Goal: Transaction & Acquisition: Purchase product/service

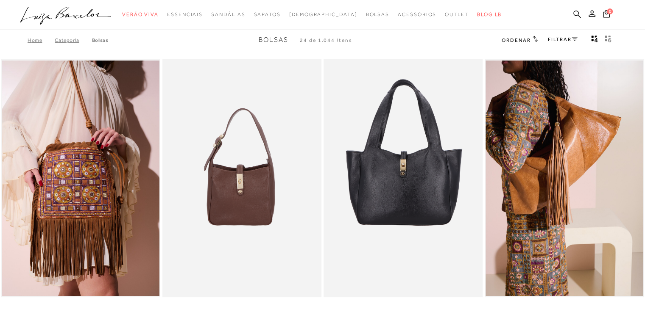
click at [575, 11] on icon at bounding box center [577, 14] width 8 height 8
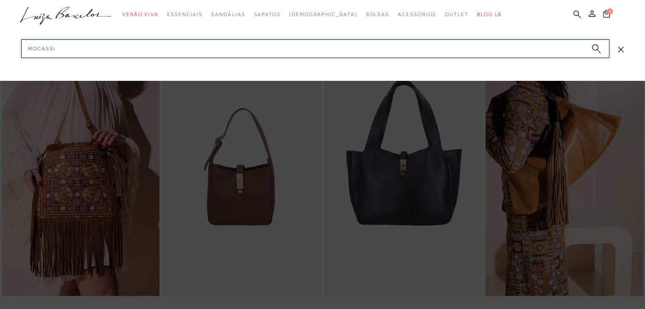
type input "mocassim"
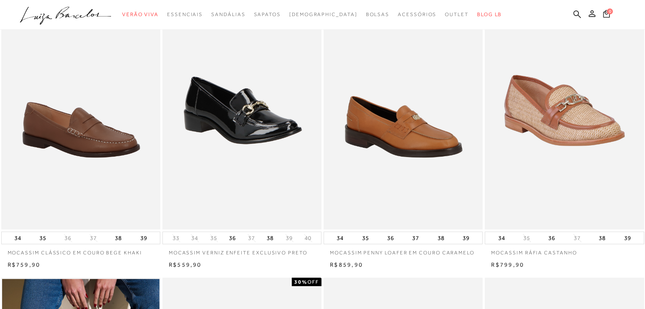
scroll to position [102, 0]
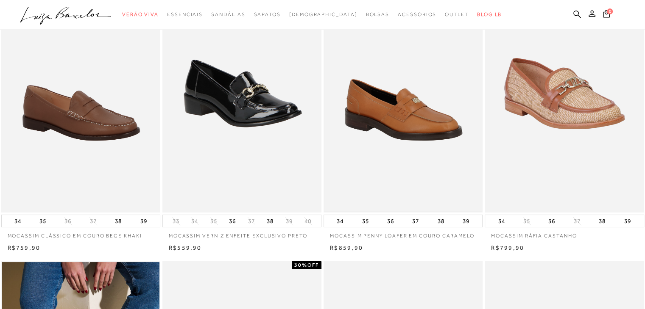
click at [392, 127] on img at bounding box center [402, 94] width 157 height 236
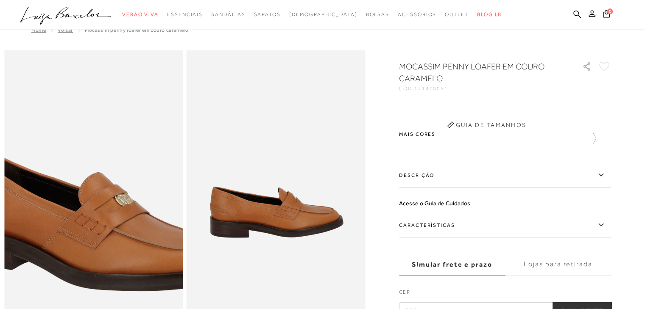
scroll to position [10, 0]
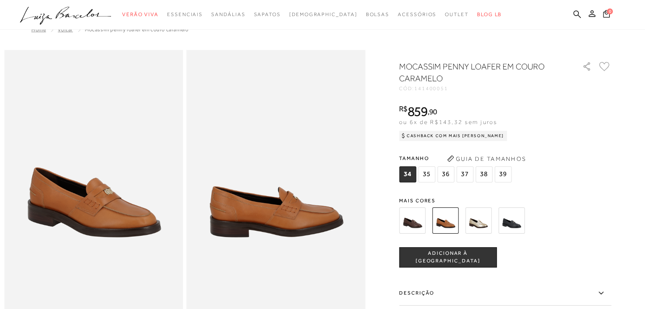
click at [517, 226] on img at bounding box center [511, 221] width 26 height 26
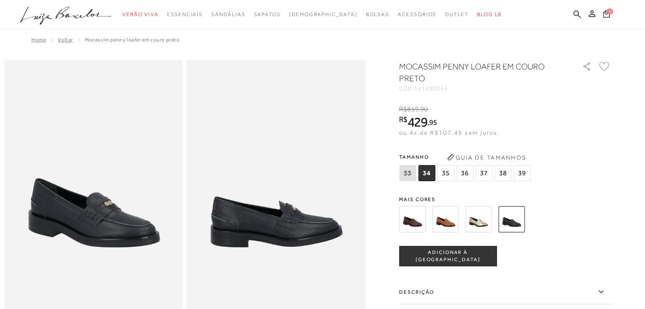
click at [413, 226] on img at bounding box center [412, 219] width 26 height 26
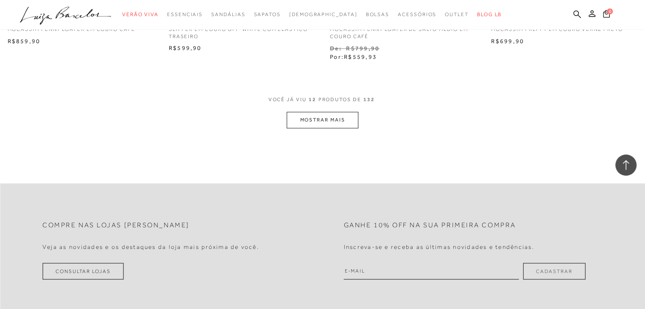
scroll to position [899, 0]
click at [306, 115] on button "MOSTRAR MAIS" at bounding box center [322, 119] width 71 height 17
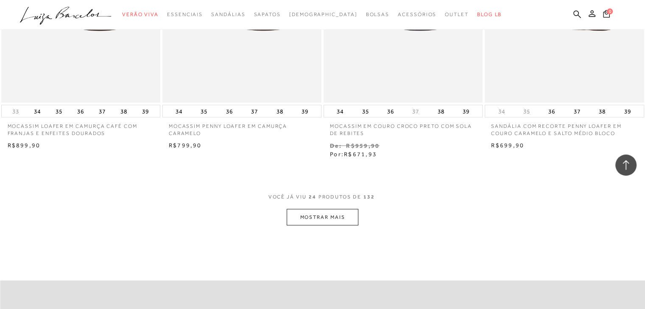
scroll to position [1746, 0]
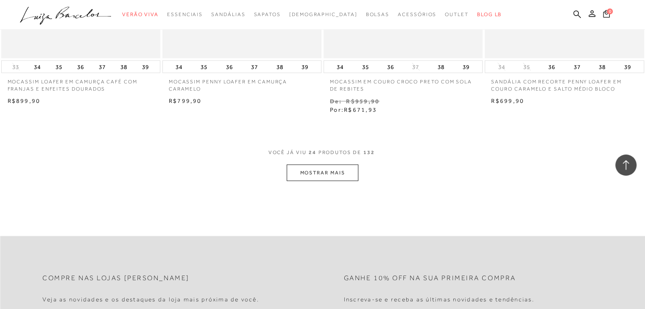
click at [323, 175] on button "MOSTRAR MAIS" at bounding box center [322, 173] width 71 height 17
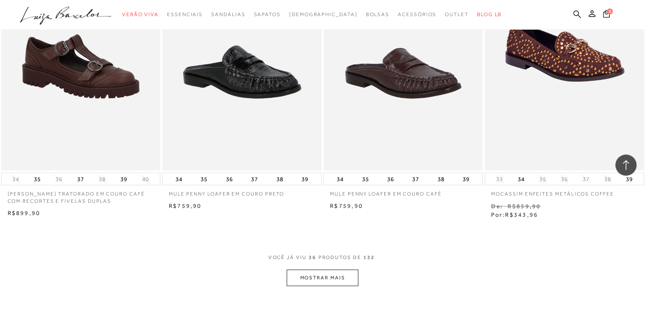
scroll to position [2543, 0]
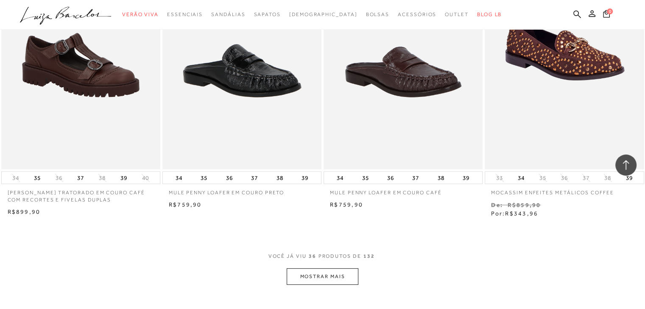
click at [322, 278] on button "MOSTRAR MAIS" at bounding box center [322, 277] width 71 height 17
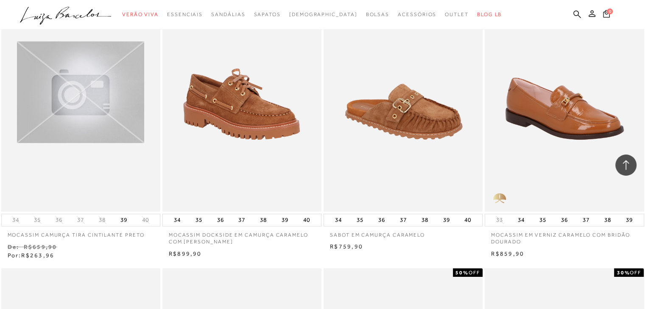
scroll to position [2798, 0]
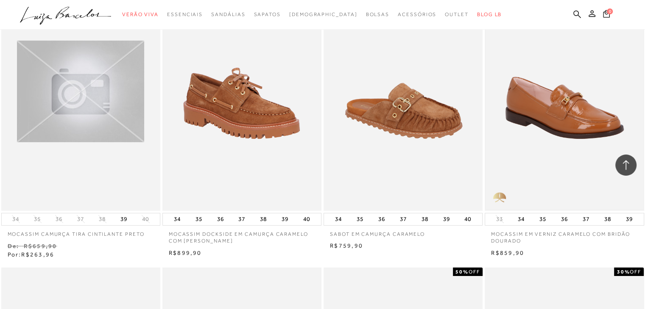
click at [568, 121] on img at bounding box center [563, 92] width 157 height 236
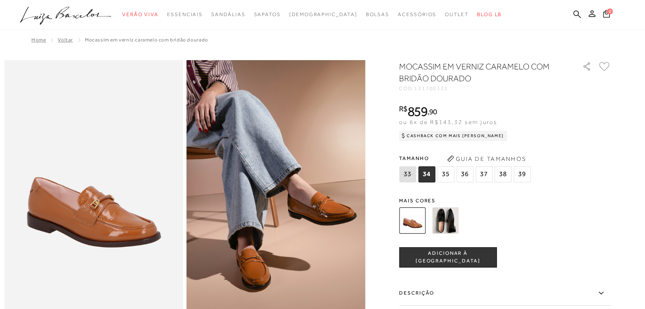
click at [445, 219] on img at bounding box center [445, 221] width 26 height 26
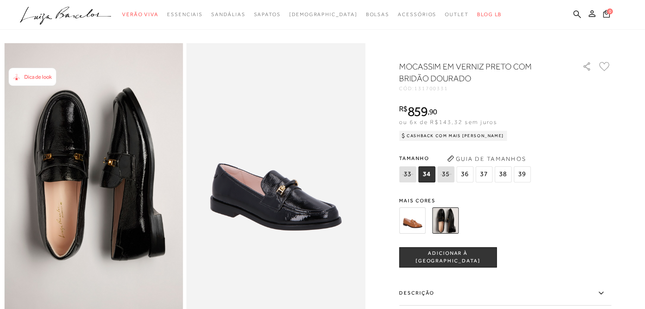
scroll to position [17, 0]
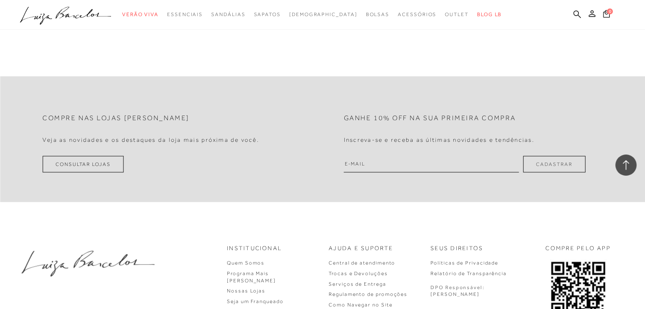
scroll to position [901, 0]
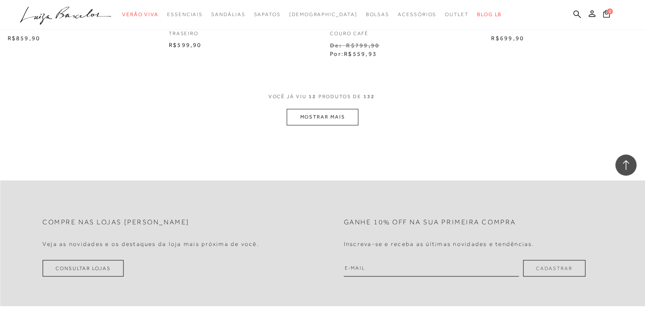
click at [303, 114] on button "MOSTRAR MAIS" at bounding box center [322, 117] width 71 height 17
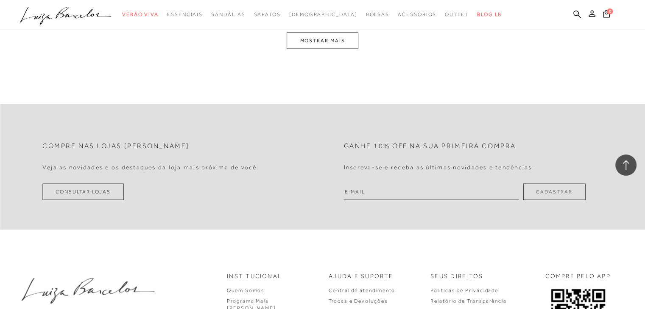
scroll to position [1851, 0]
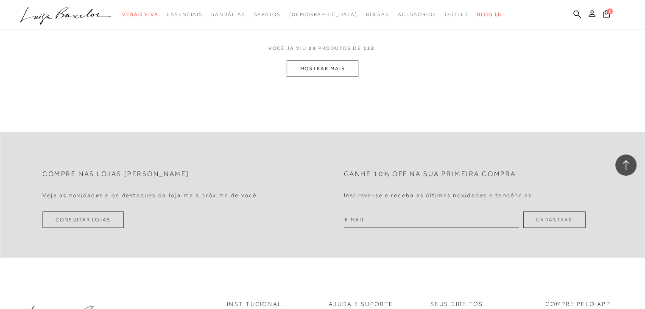
click at [321, 70] on button "MOSTRAR MAIS" at bounding box center [322, 69] width 71 height 17
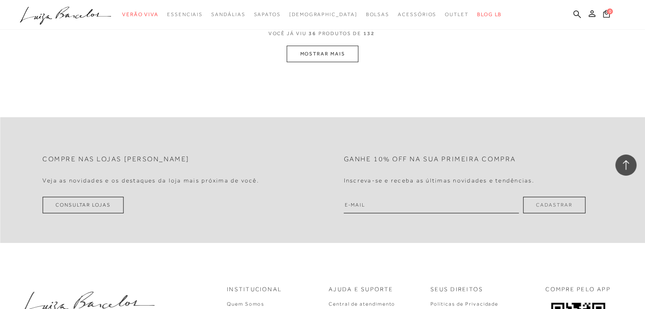
scroll to position [2749, 0]
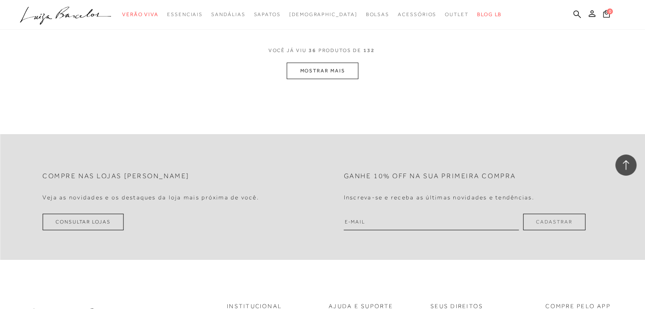
click at [321, 70] on button "MOSTRAR MAIS" at bounding box center [322, 71] width 71 height 17
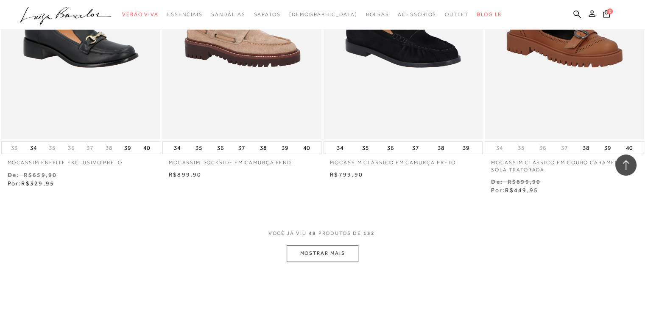
scroll to position [3478, 0]
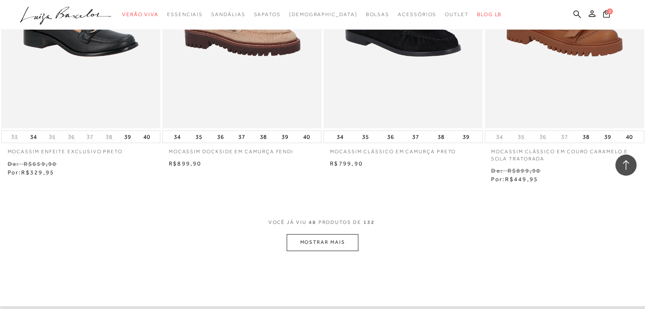
click at [311, 245] on button "MOSTRAR MAIS" at bounding box center [322, 242] width 71 height 17
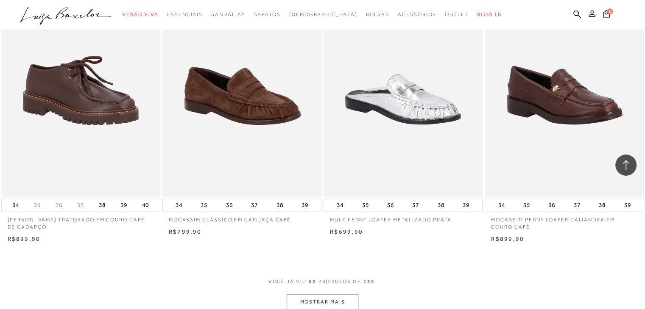
scroll to position [4326, 0]
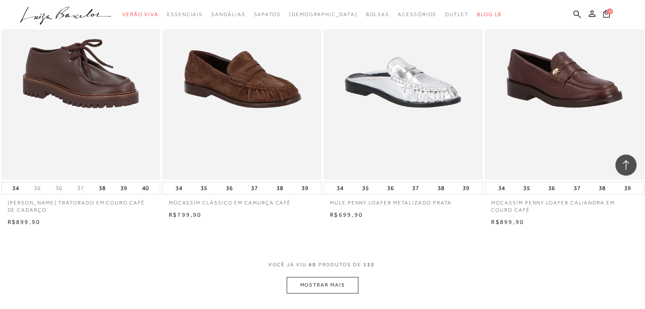
click at [334, 286] on button "MOSTRAR MAIS" at bounding box center [322, 285] width 71 height 17
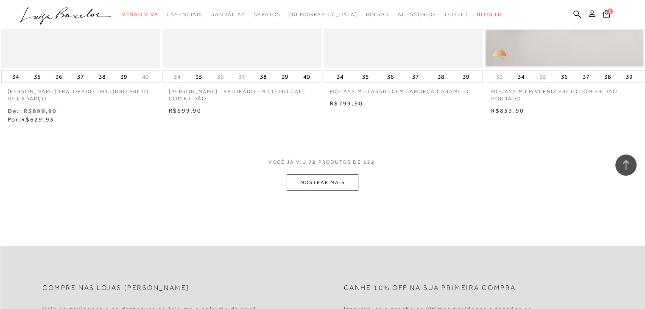
scroll to position [5360, 0]
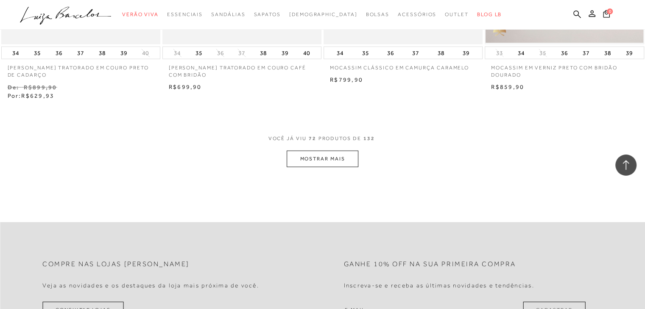
click at [340, 163] on button "MOSTRAR MAIS" at bounding box center [322, 159] width 71 height 17
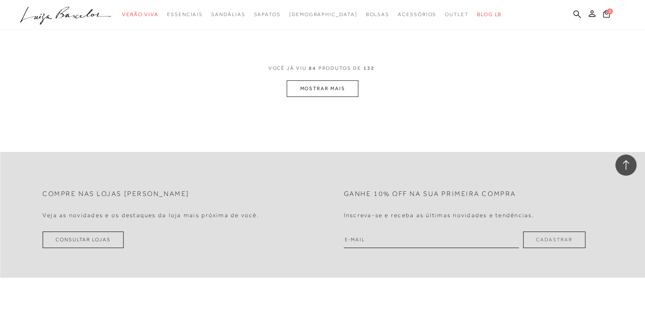
scroll to position [6344, 0]
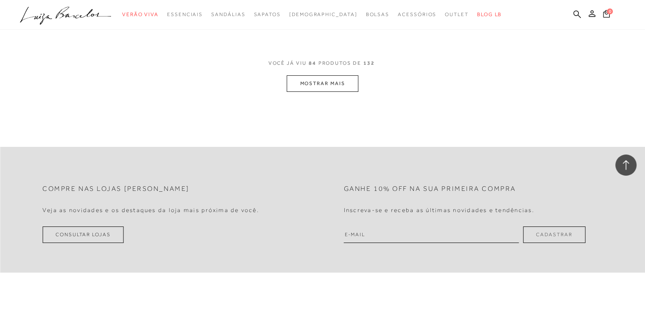
click at [331, 81] on button "MOSTRAR MAIS" at bounding box center [322, 83] width 71 height 17
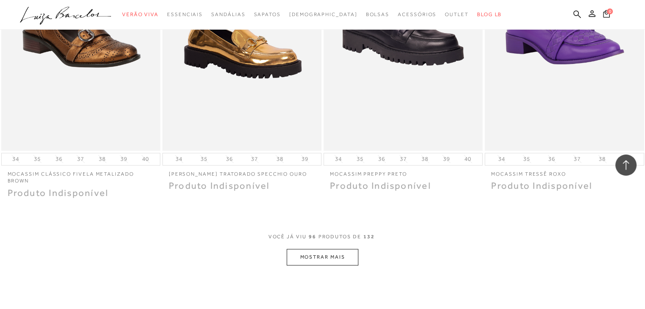
scroll to position [7056, 0]
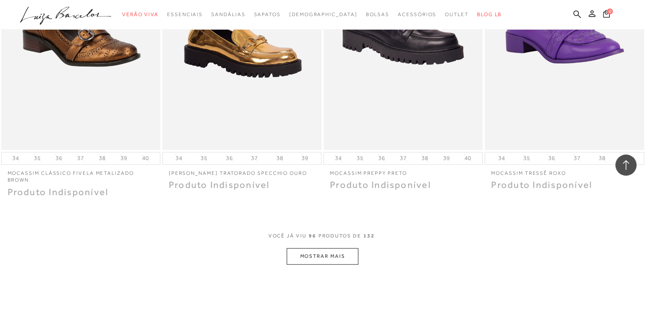
click at [339, 250] on button "MOSTRAR MAIS" at bounding box center [322, 256] width 71 height 17
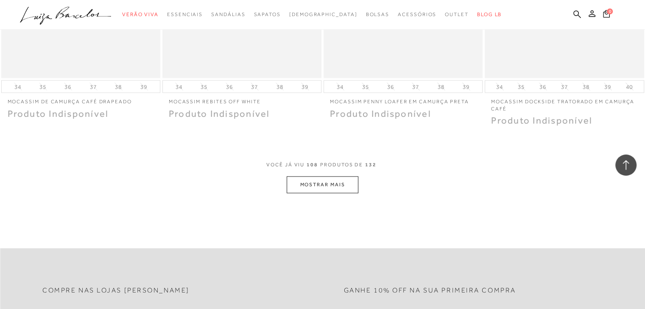
scroll to position [8056, 0]
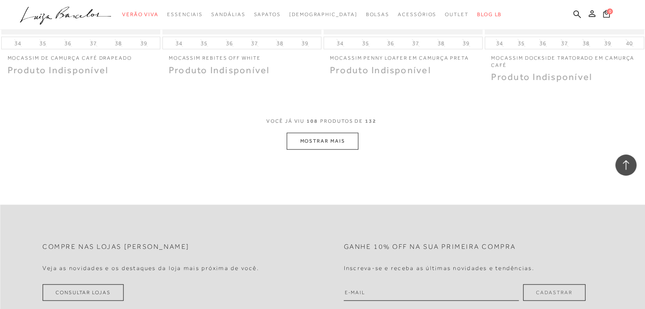
click at [321, 139] on button "MOSTRAR MAIS" at bounding box center [322, 141] width 71 height 17
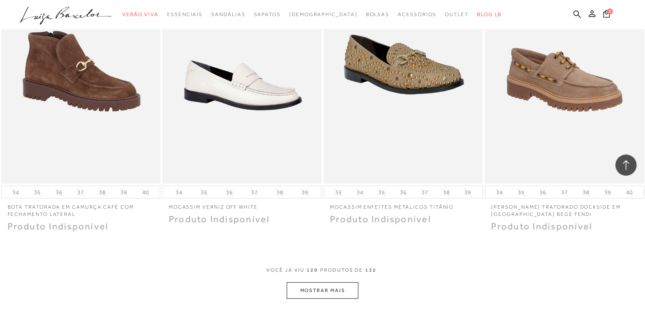
scroll to position [8870, 0]
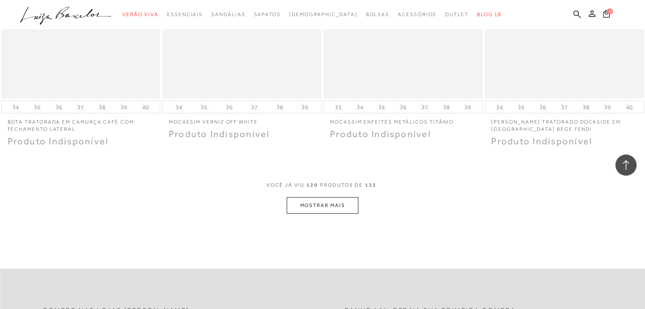
click at [320, 200] on button "MOSTRAR MAIS" at bounding box center [322, 206] width 71 height 17
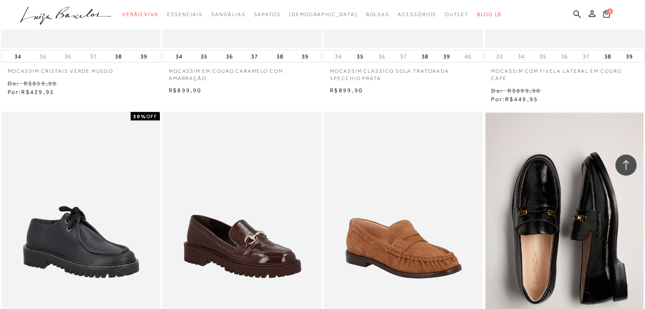
scroll to position [5055, 0]
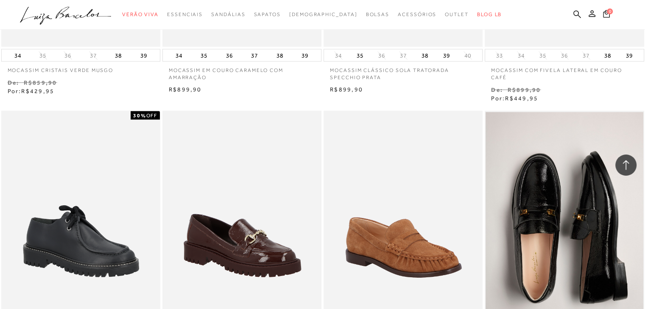
click at [582, 222] on img at bounding box center [563, 230] width 157 height 236
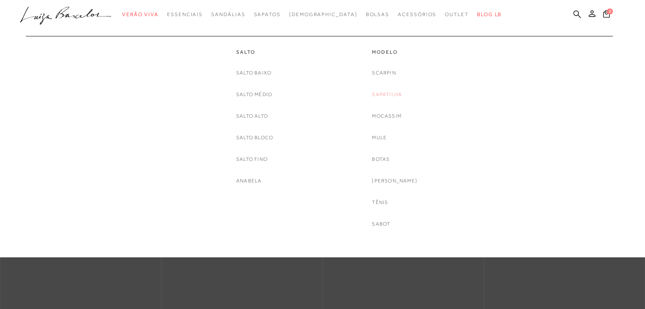
click at [390, 94] on link "Sapatilha" at bounding box center [387, 94] width 30 height 9
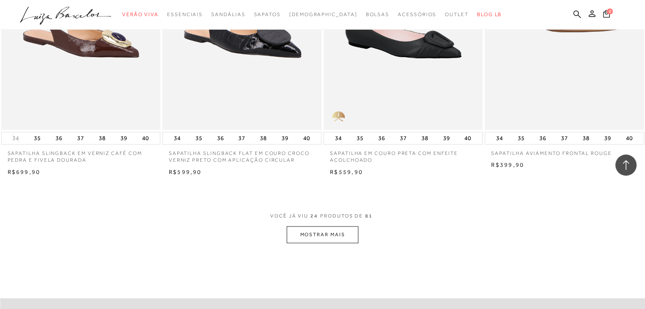
scroll to position [1659, 0]
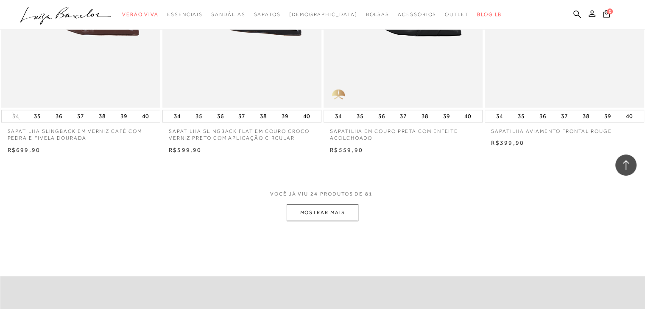
click at [312, 207] on button "MOSTRAR MAIS" at bounding box center [322, 213] width 71 height 17
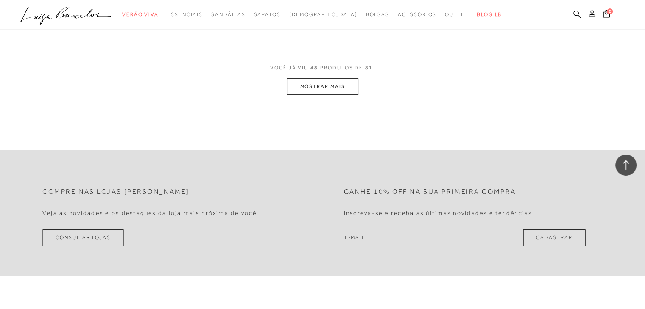
scroll to position [3625, 0]
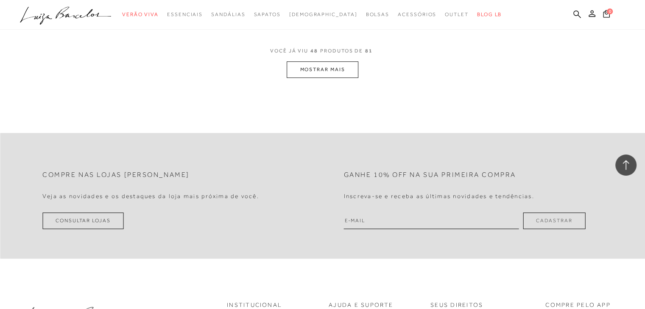
click at [339, 61] on button "MOSTRAR MAIS" at bounding box center [322, 69] width 71 height 17
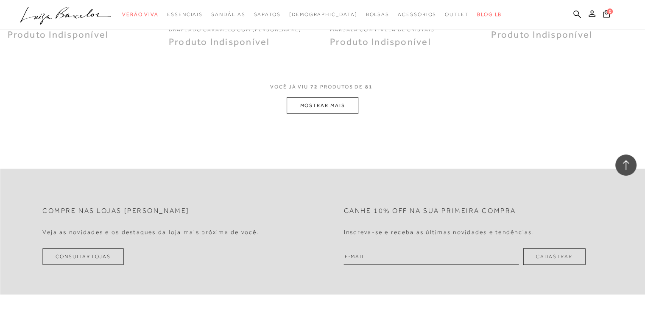
scroll to position [5423, 0]
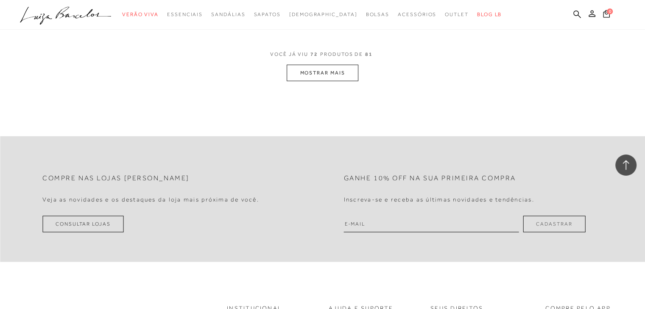
click at [339, 65] on button "MOSTRAR MAIS" at bounding box center [322, 73] width 71 height 17
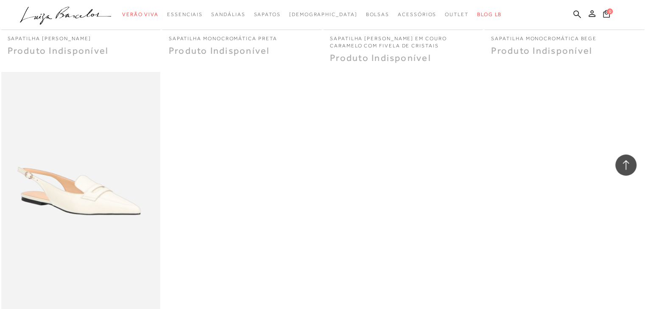
scroll to position [5965, 0]
